Goal: Find specific page/section: Find specific page/section

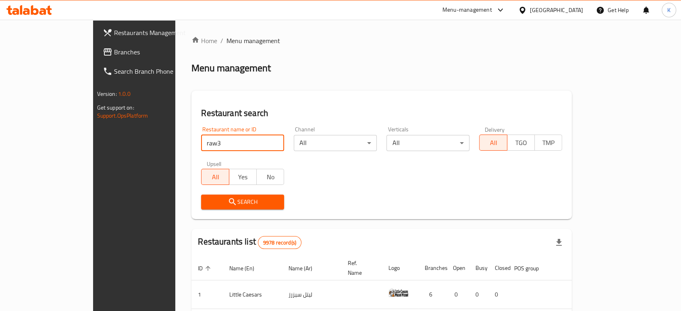
type input "raw3a"
click at [217, 201] on span "Search" at bounding box center [242, 202] width 70 height 10
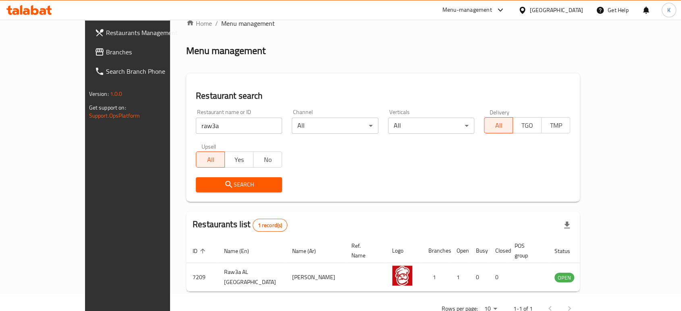
scroll to position [32, 0]
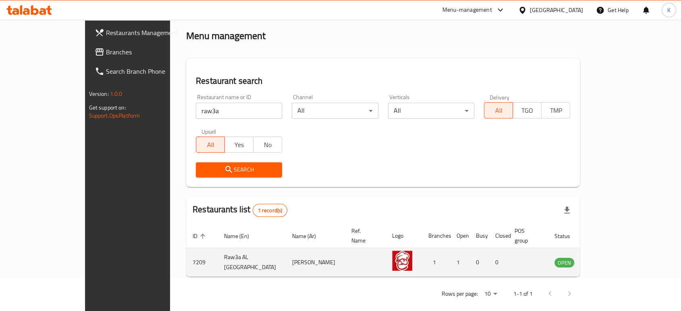
click at [606, 259] on icon "enhanced table" at bounding box center [601, 262] width 9 height 7
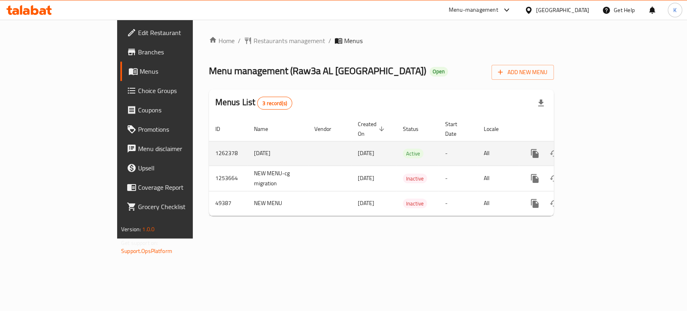
click at [598, 149] on icon "enhanced table" at bounding box center [593, 154] width 10 height 10
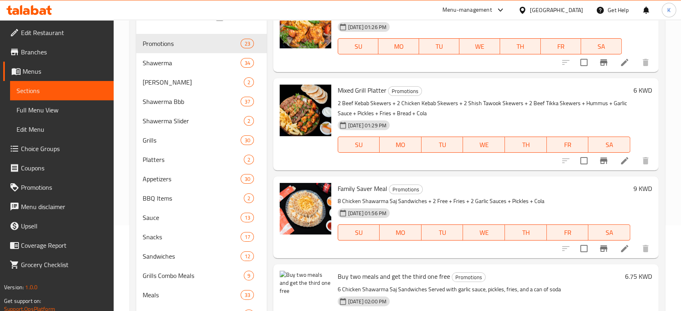
scroll to position [143, 0]
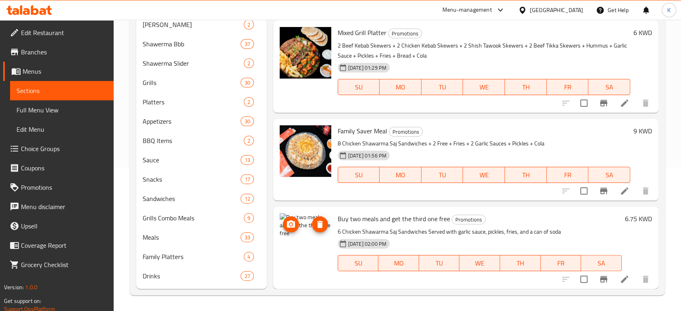
click at [307, 230] on img at bounding box center [305, 239] width 52 height 52
click at [296, 226] on span "upload picture" at bounding box center [291, 224] width 16 height 10
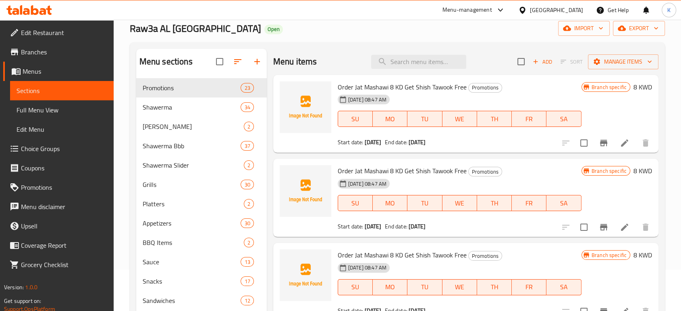
scroll to position [0, 0]
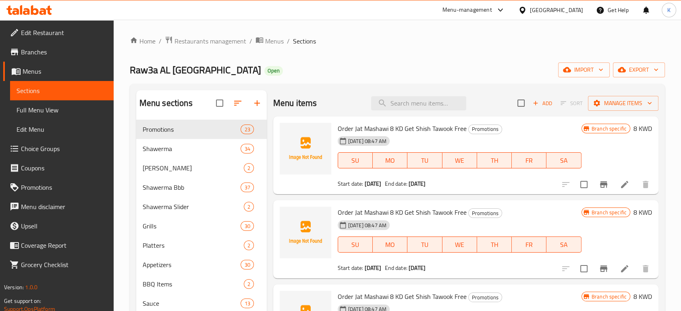
click at [492, 5] on div "Menu-management" at bounding box center [467, 10] width 50 height 10
click at [475, 34] on div "All Plugins" at bounding box center [480, 35] width 121 height 19
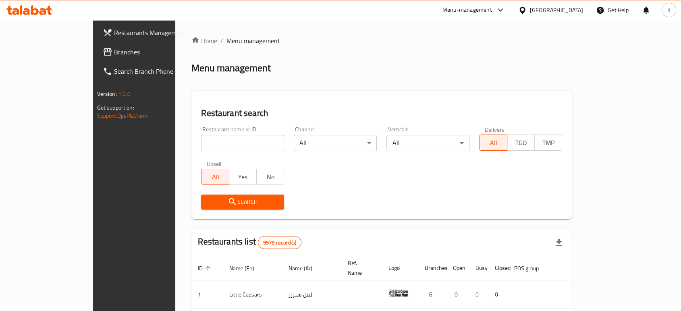
click at [492, 14] on div "Menu-management" at bounding box center [467, 10] width 50 height 10
click at [211, 144] on input "search" at bounding box center [242, 143] width 83 height 16
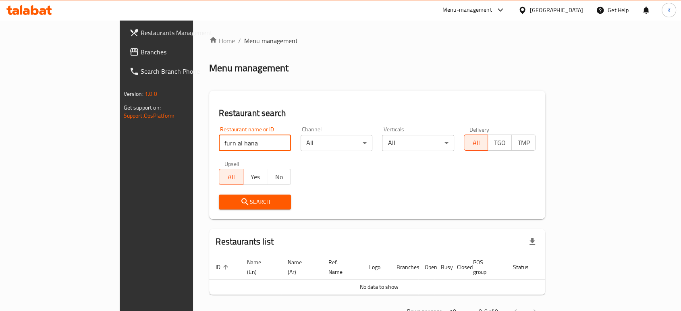
type input "furn al hana"
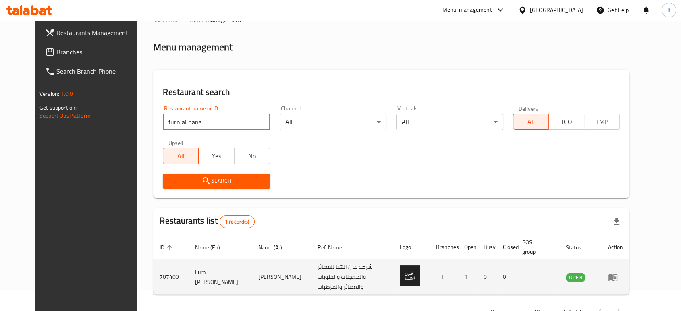
scroll to position [41, 0]
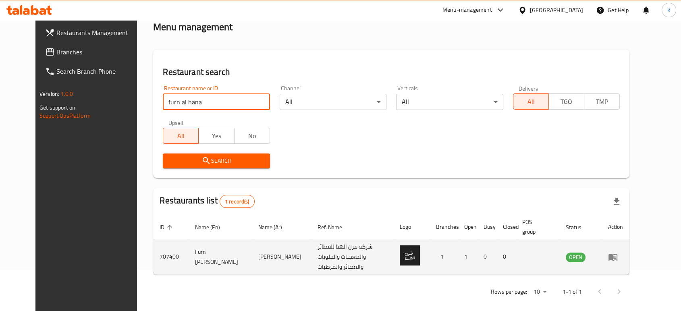
click at [617, 254] on icon "enhanced table" at bounding box center [612, 257] width 9 height 7
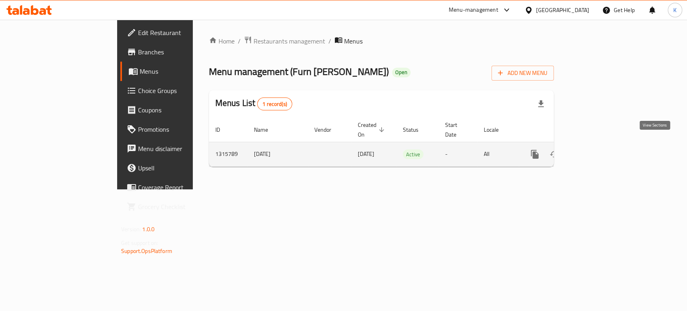
click at [598, 149] on icon "enhanced table" at bounding box center [593, 154] width 10 height 10
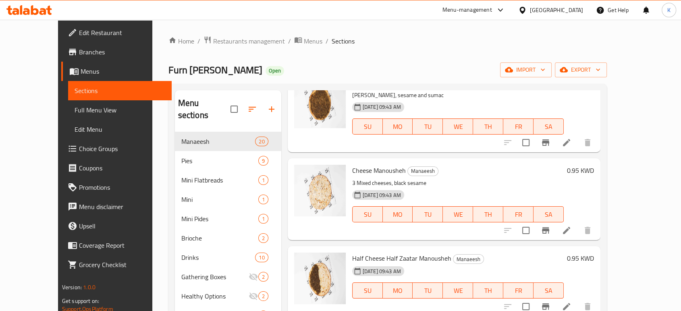
click at [492, 11] on div "Menu-management" at bounding box center [467, 10] width 50 height 10
click at [462, 51] on div "Agent Campaigns Center" at bounding box center [457, 54] width 61 height 9
